Goal: Transaction & Acquisition: Purchase product/service

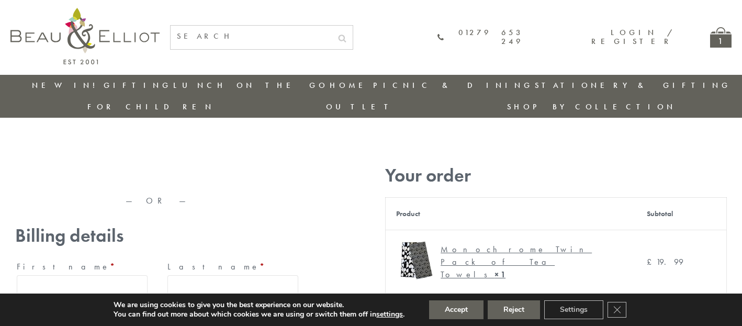
type input "[EMAIL_ADDRESS][DOMAIN_NAME]"
type input "Maria"
type input "Williams"
type input "23, Scottsdale, Happytown"
type input "London"
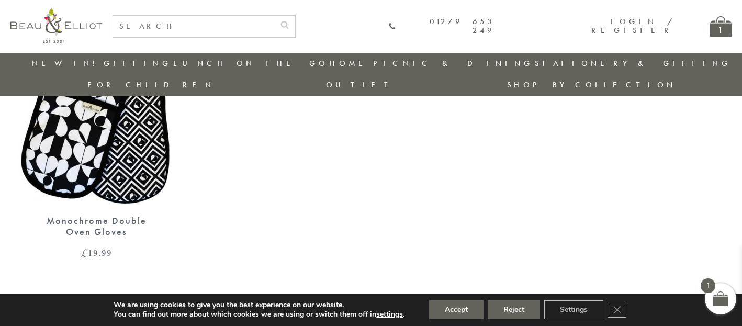
scroll to position [907, 0]
